Goal: Information Seeking & Learning: Understand process/instructions

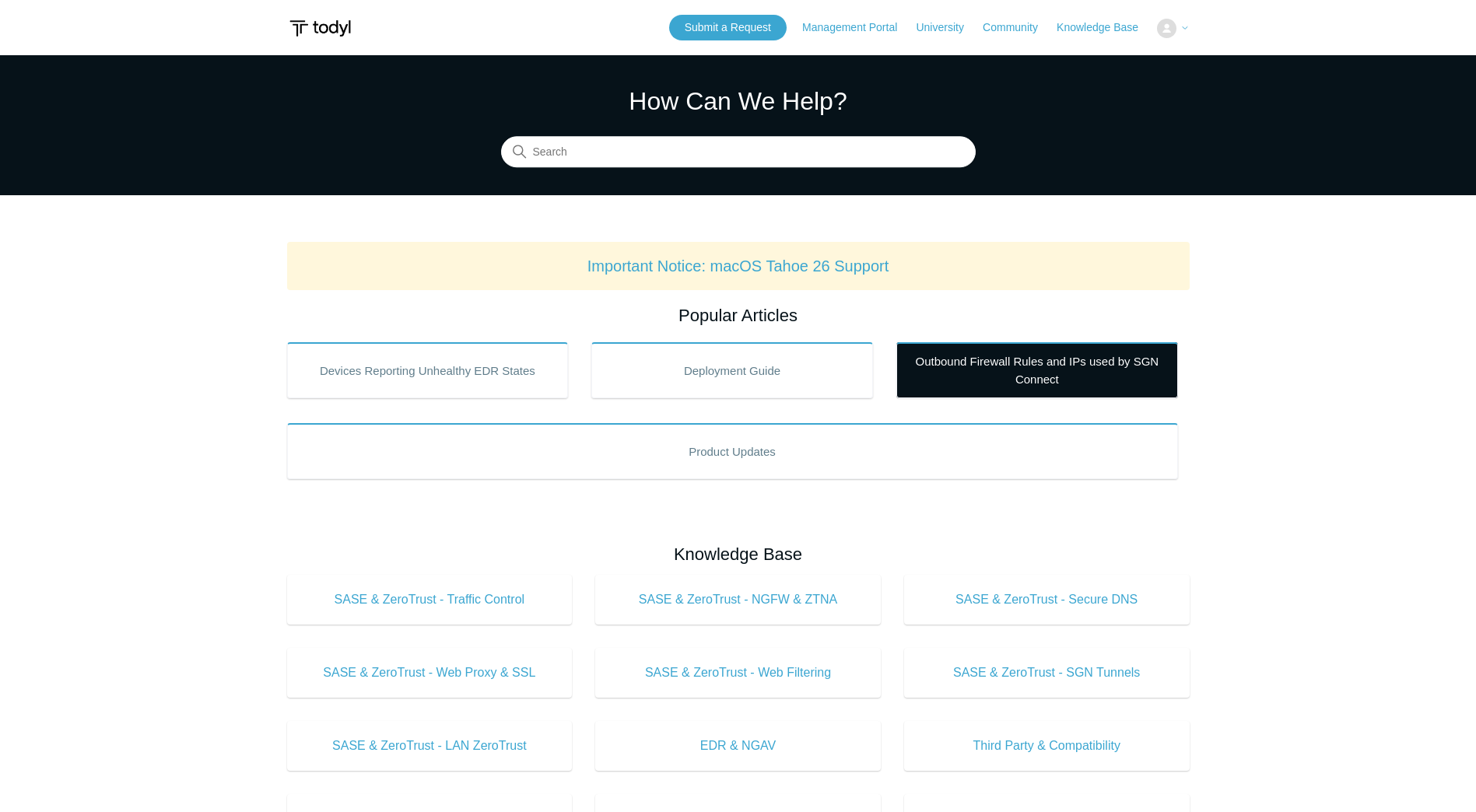
click at [1052, 353] on link "Outbound Firewall Rules and IPs used by SGN Connect" at bounding box center [1037, 370] width 282 height 56
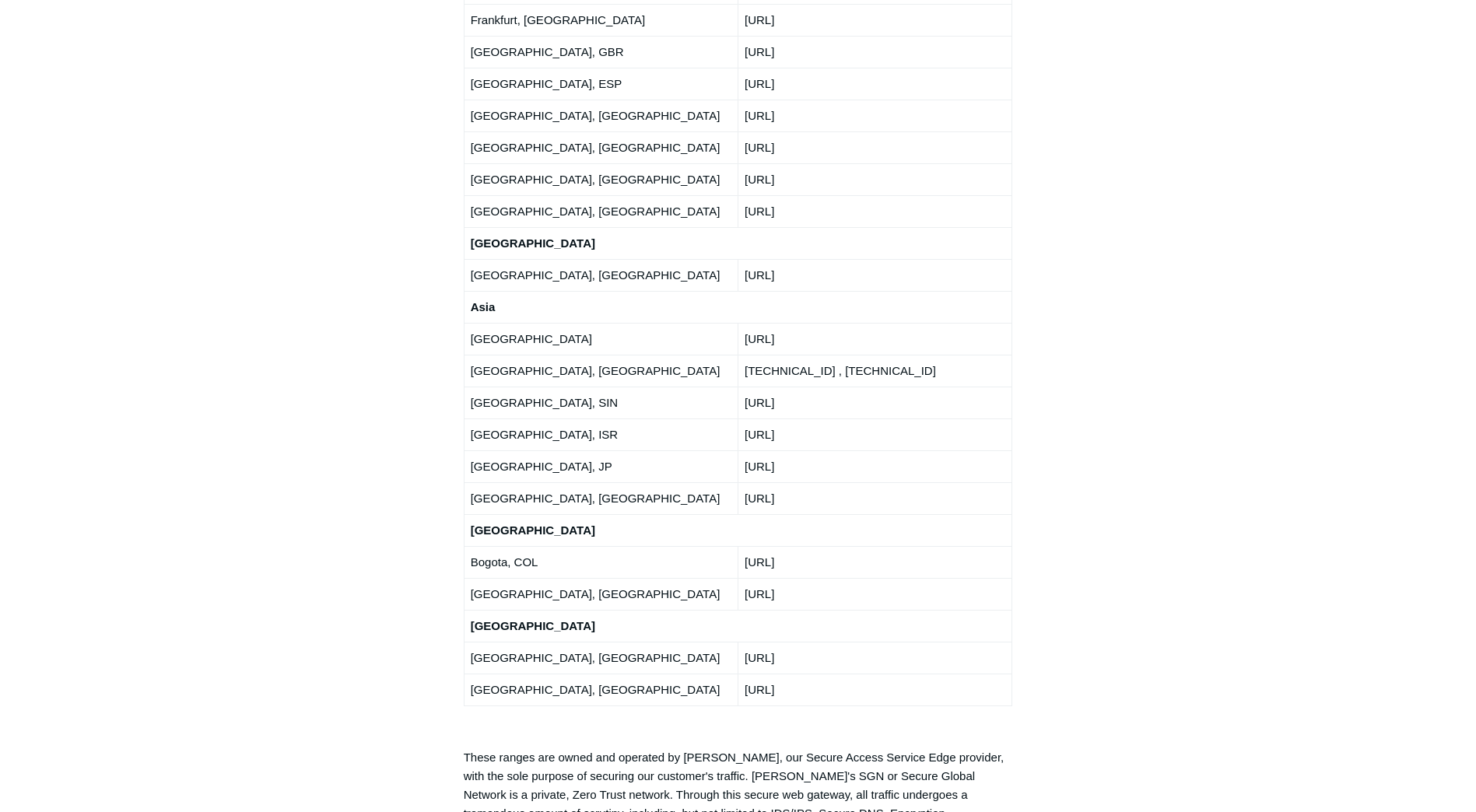
scroll to position [3205, 0]
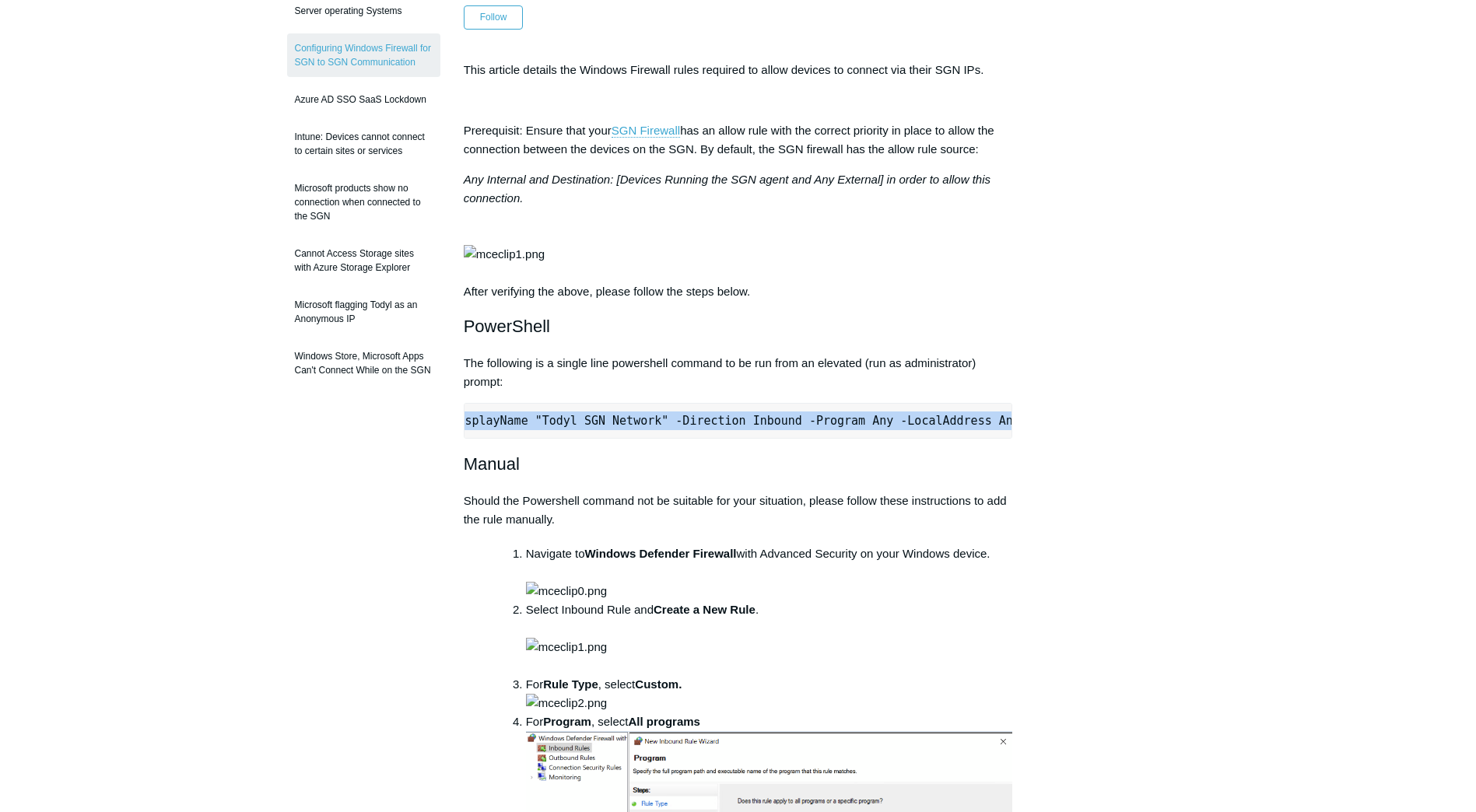
scroll to position [0, 490]
drag, startPoint x: 479, startPoint y: 479, endPoint x: 1072, endPoint y: 459, distance: 593.3
copy pre "New-NetFirewallRule -DisplayName "Todyl SGN Network" -Direction Inbound -Progra…"
